Goal: Find specific page/section: Find specific page/section

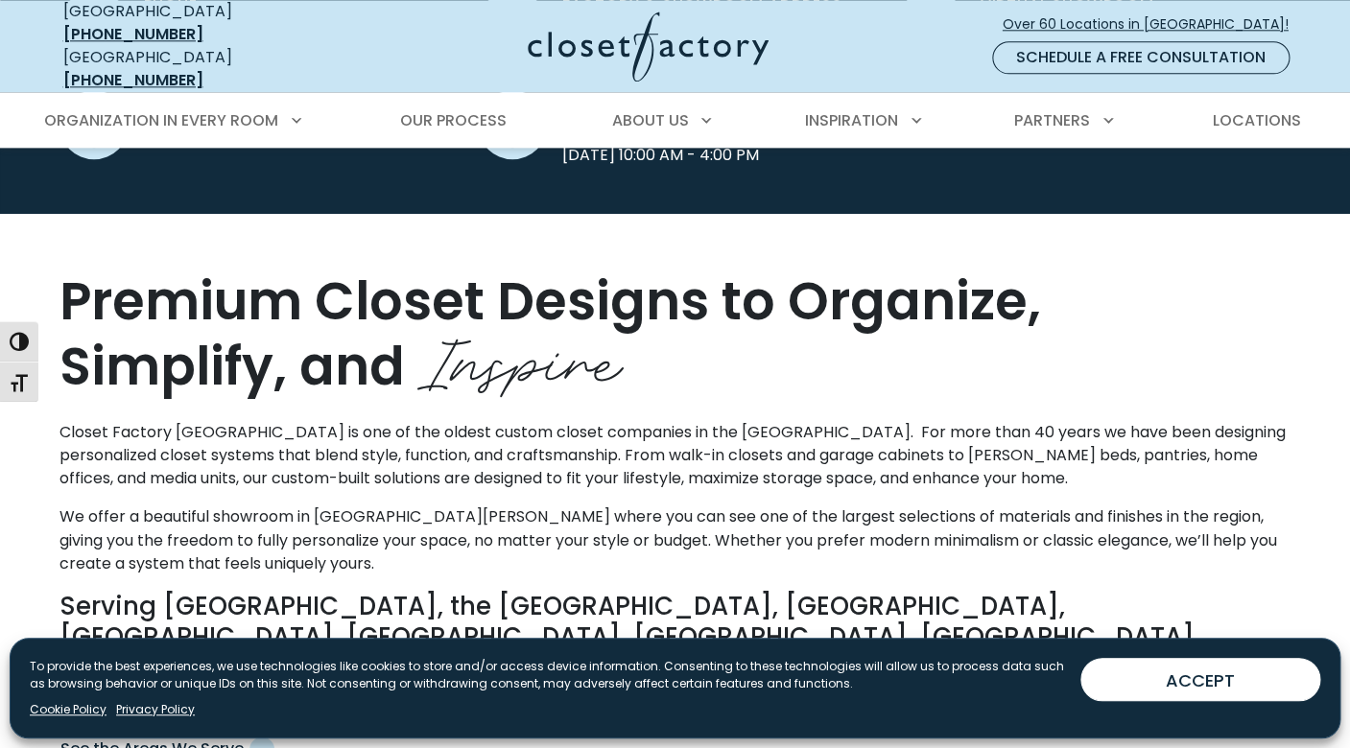
scroll to position [866, 0]
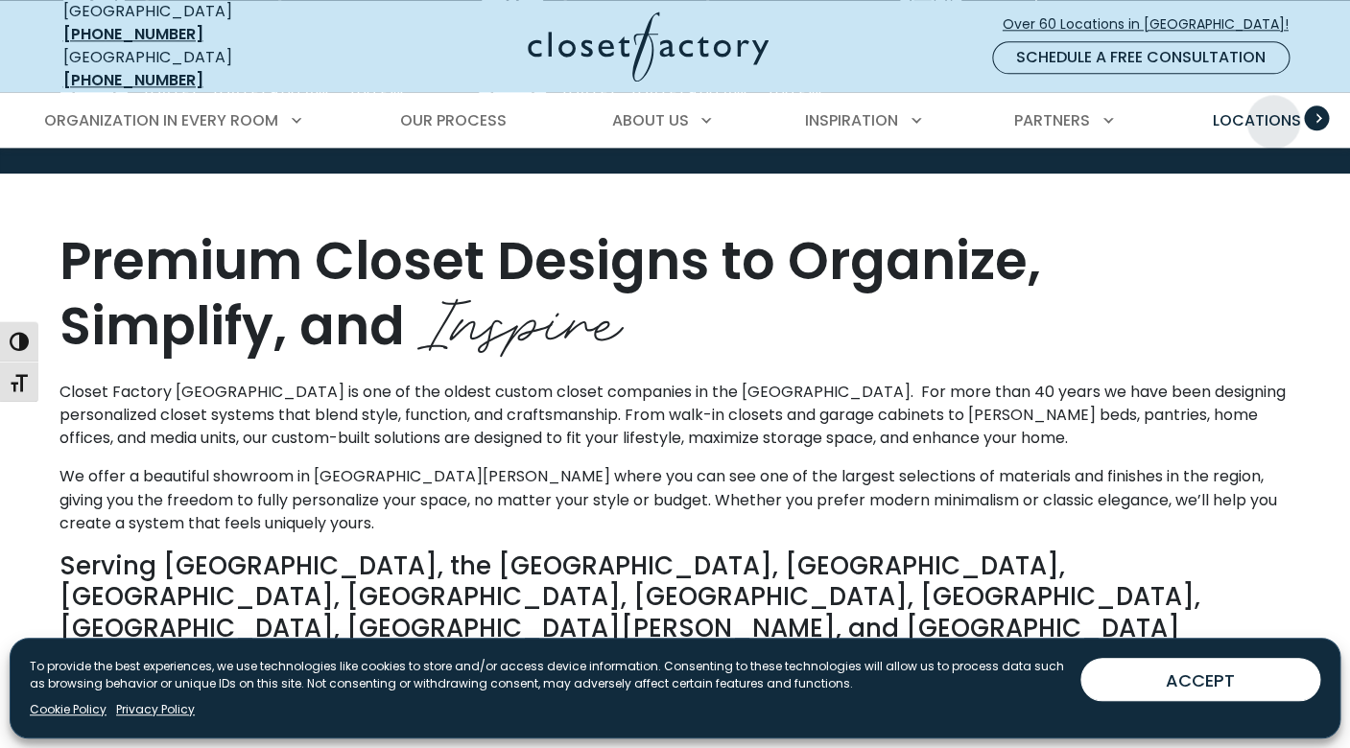
click at [1273, 109] on span "Locations" at bounding box center [1256, 120] width 88 height 22
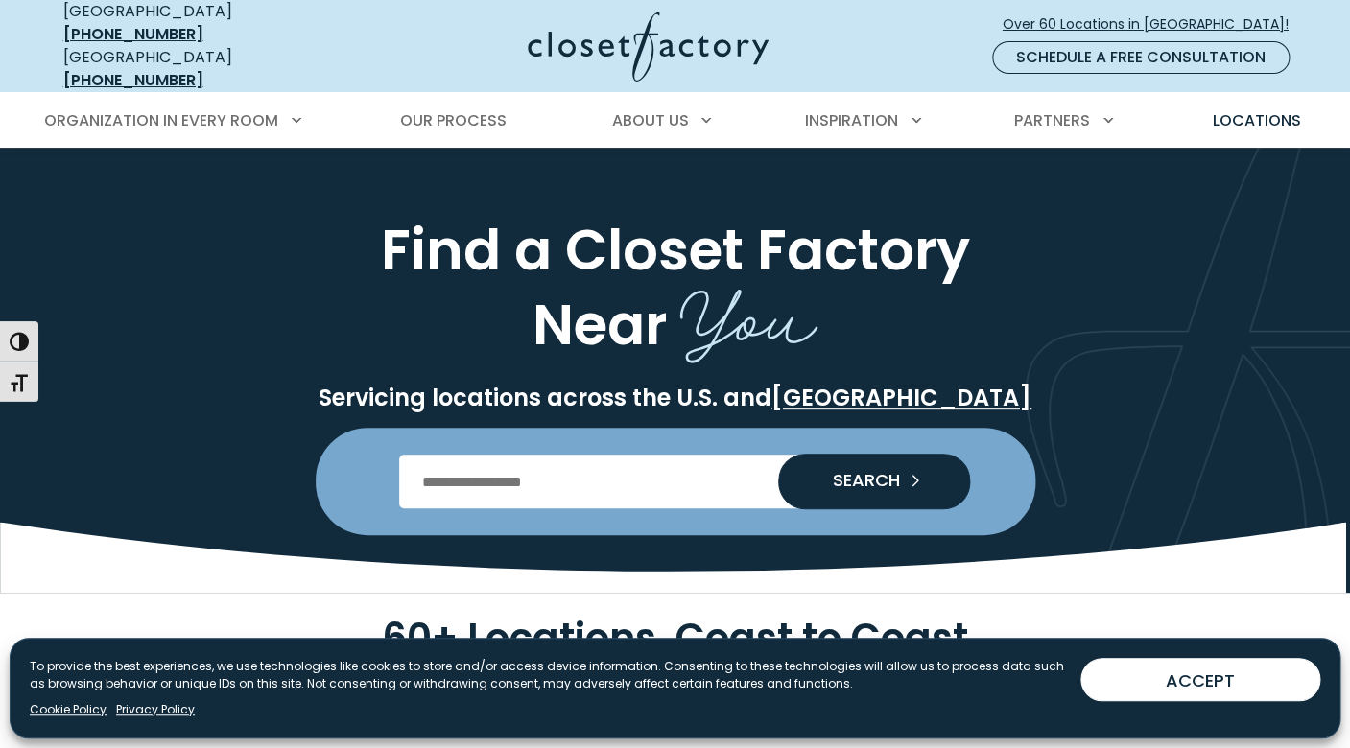
click at [642, 487] on input "Enter Postal Code" at bounding box center [675, 482] width 552 height 54
type input "*****"
click at [778, 454] on button "SEARCH" at bounding box center [874, 482] width 192 height 56
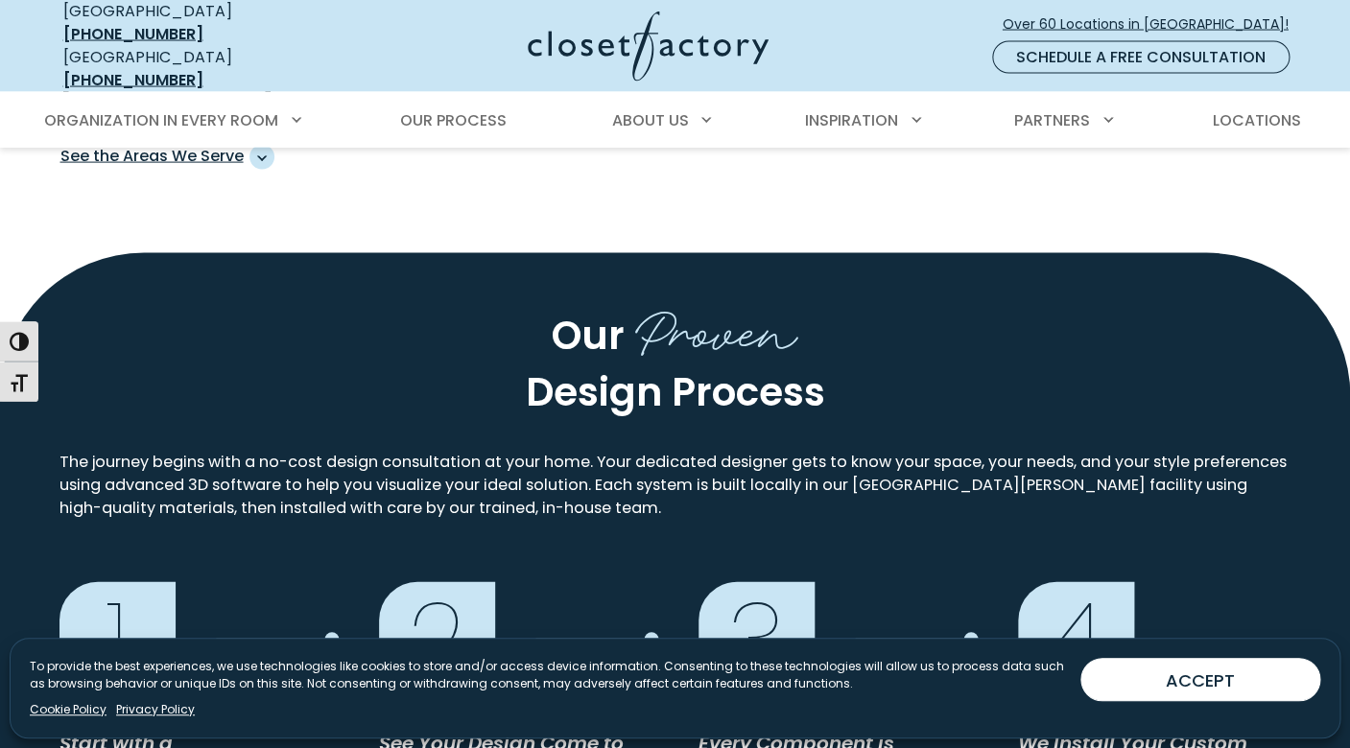
scroll to position [1419, 0]
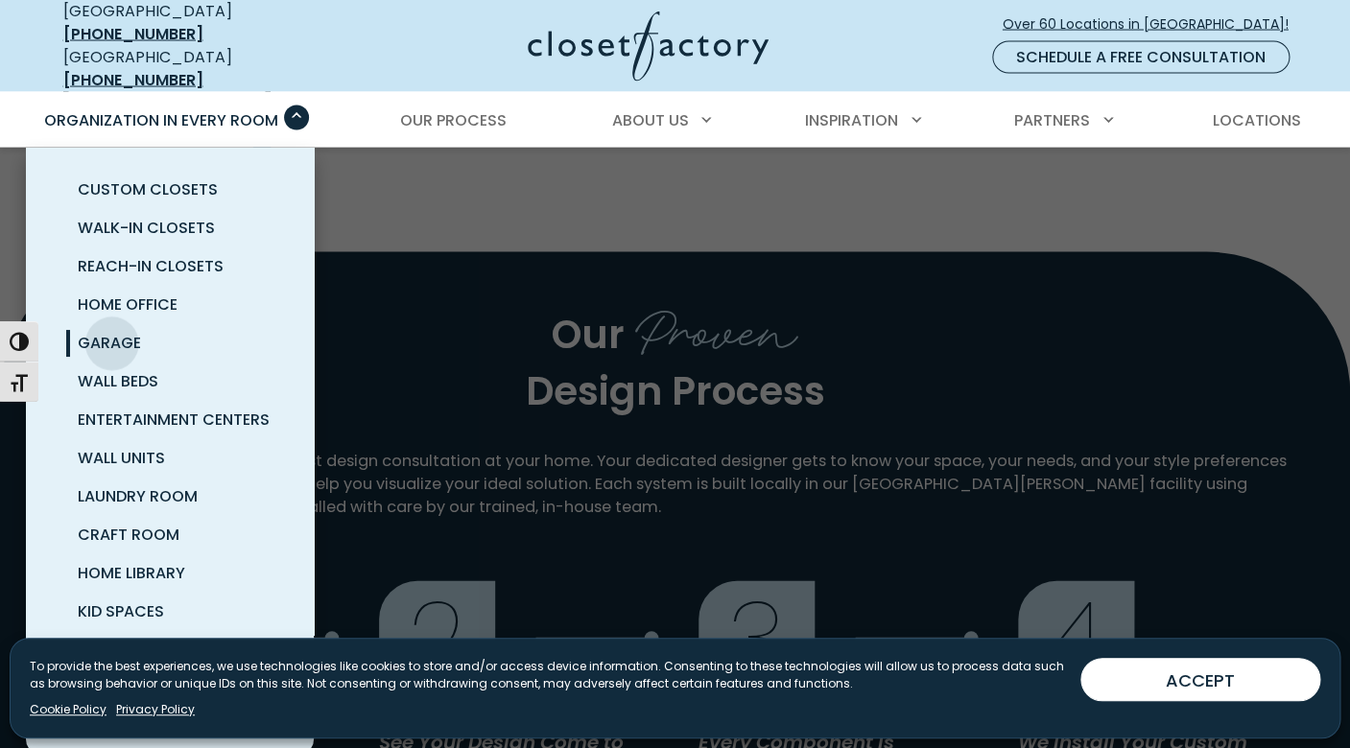
click at [113, 332] on span "Garage" at bounding box center [109, 343] width 63 height 22
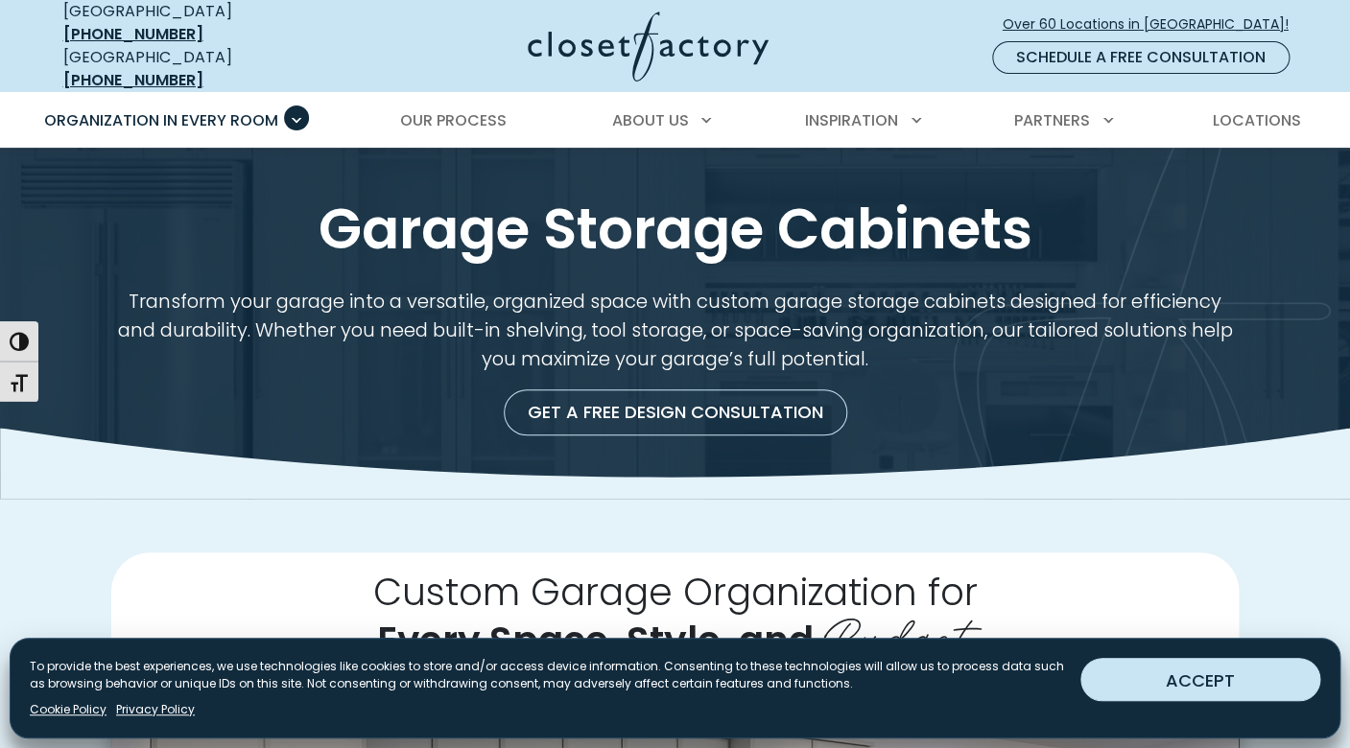
click at [1212, 688] on button "ACCEPT" at bounding box center [1200, 679] width 240 height 43
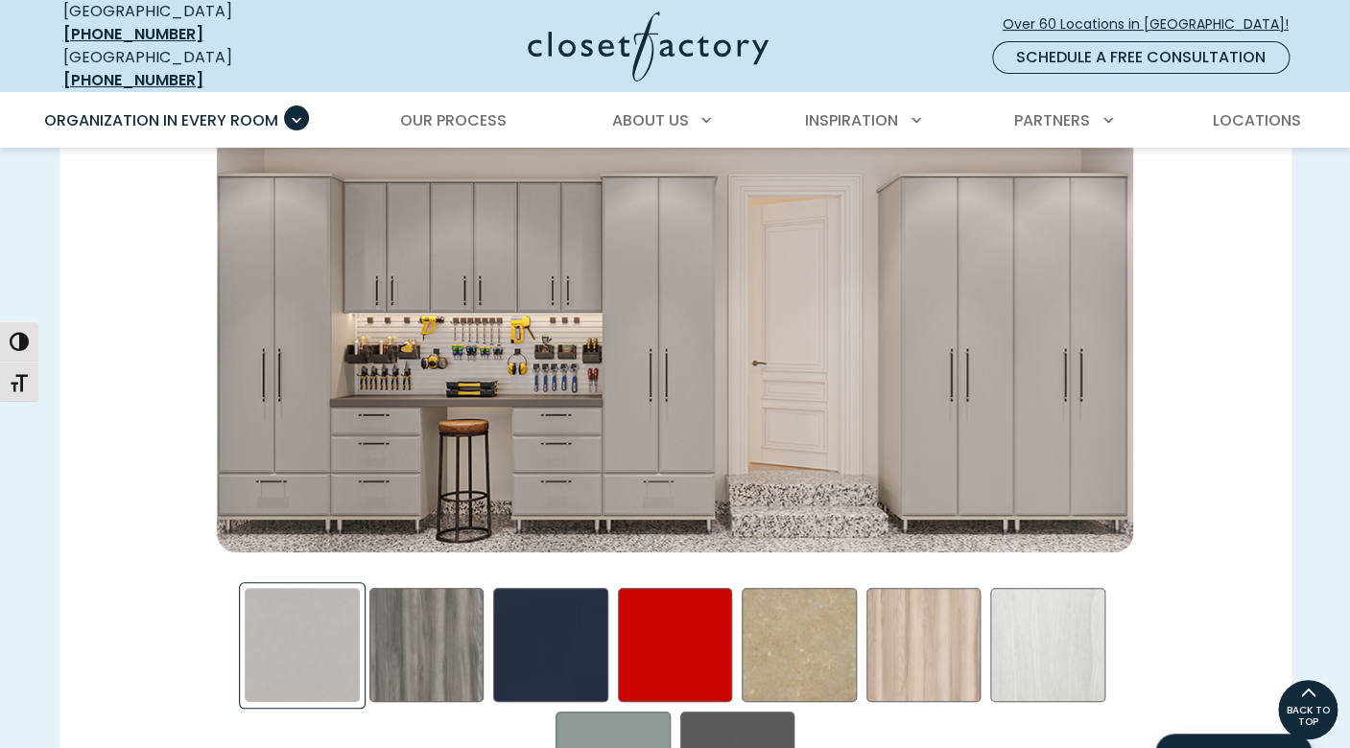
scroll to position [2719, 0]
